Goal: Navigation & Orientation: Find specific page/section

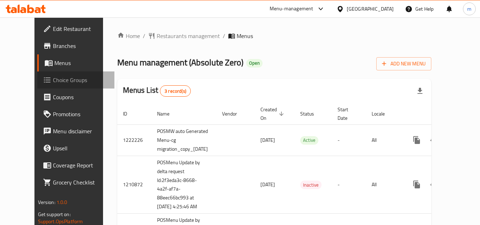
click at [53, 80] on span "Choice Groups" at bounding box center [81, 80] width 56 height 9
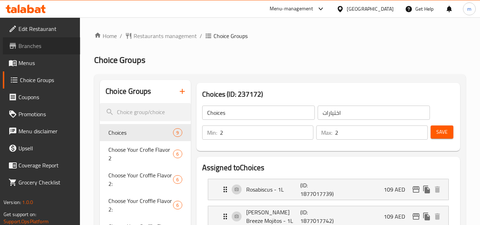
click at [26, 42] on span "Branches" at bounding box center [46, 46] width 56 height 9
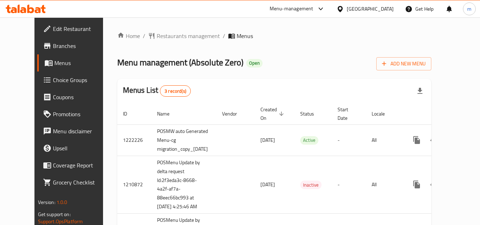
click at [37, 10] on icon at bounding box center [38, 10] width 6 height 6
